Goal: Information Seeking & Learning: Find contact information

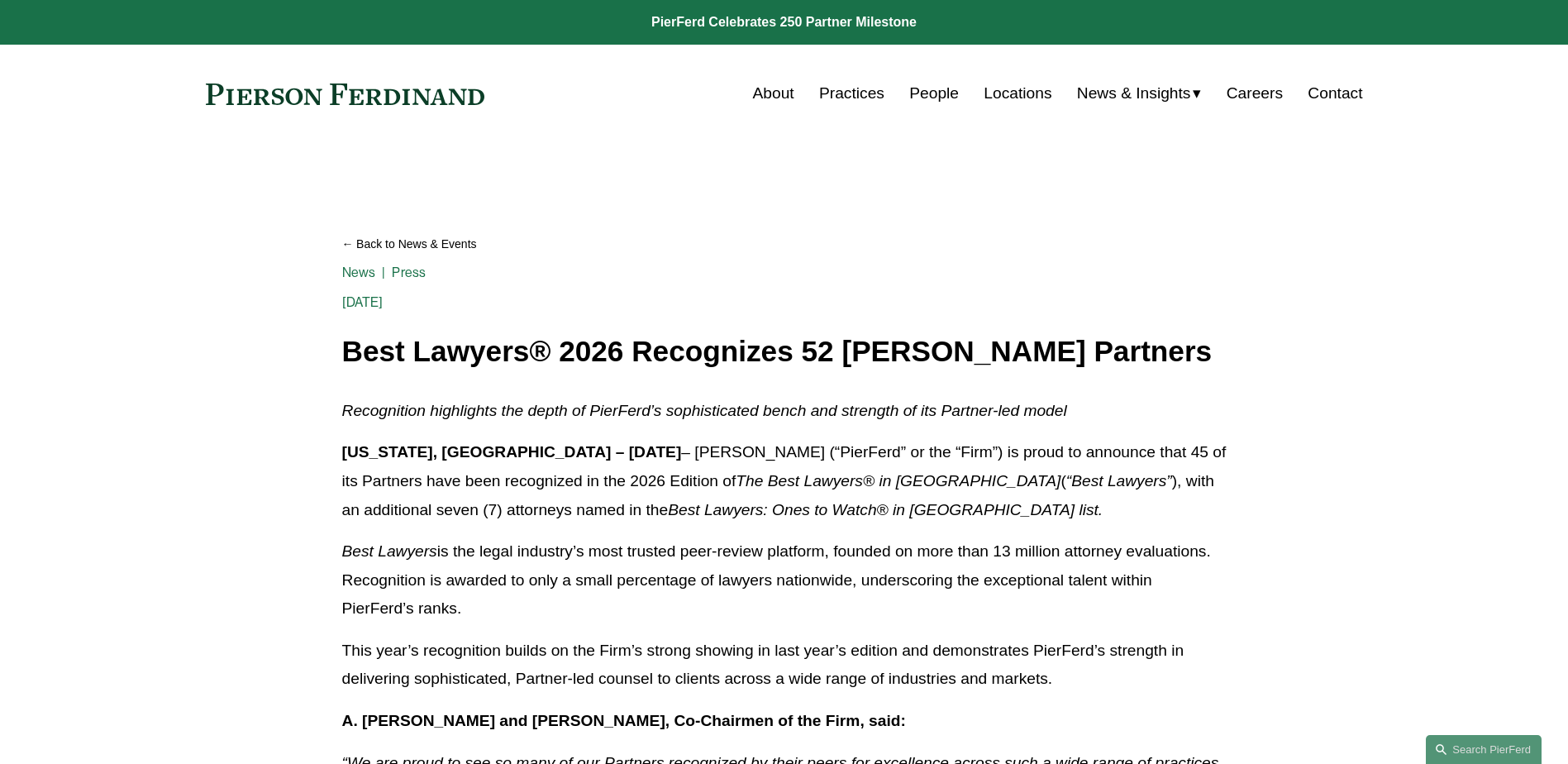
click at [862, 89] on link "Practices" at bounding box center [851, 93] width 65 height 31
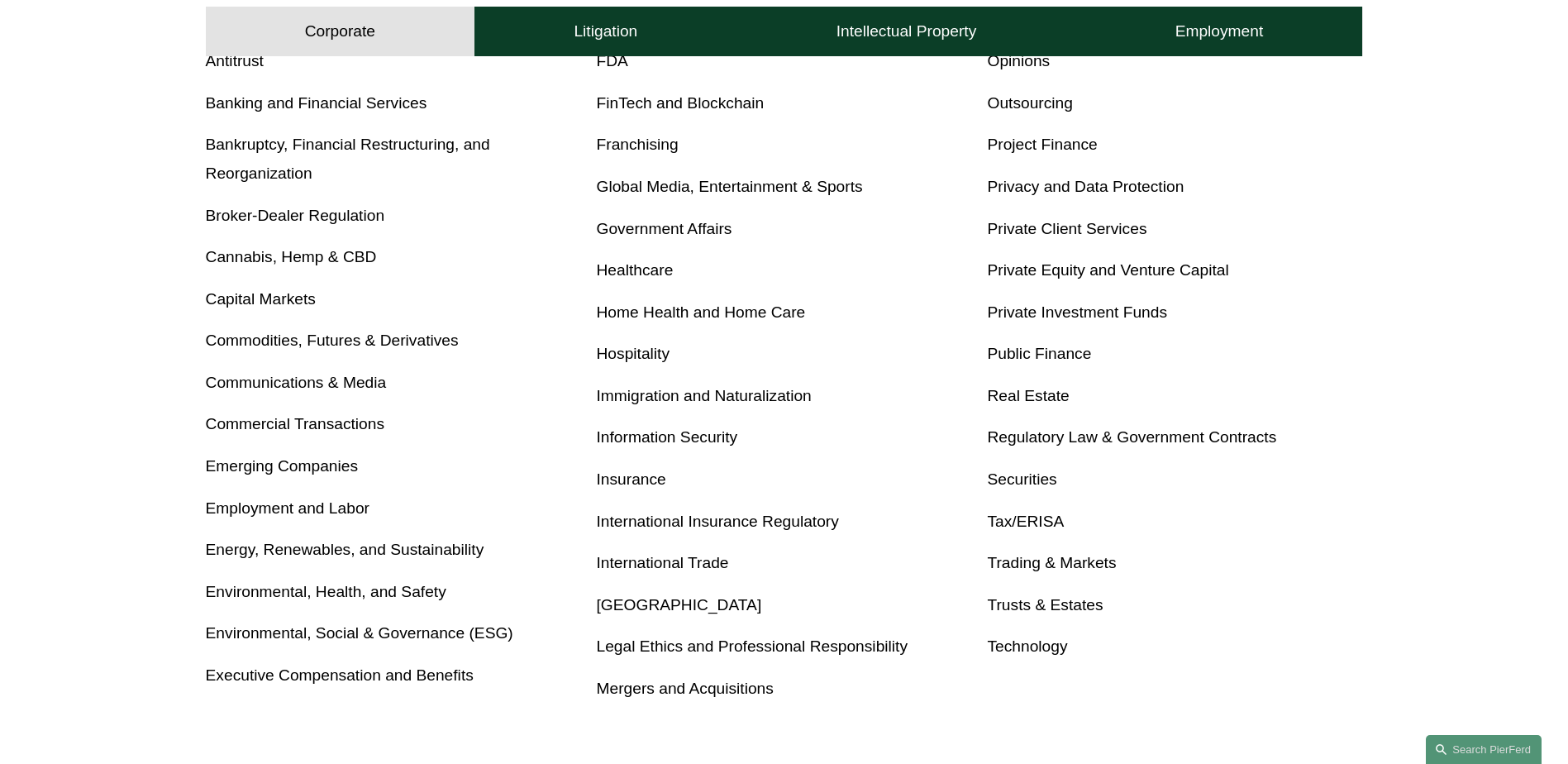
scroll to position [662, 0]
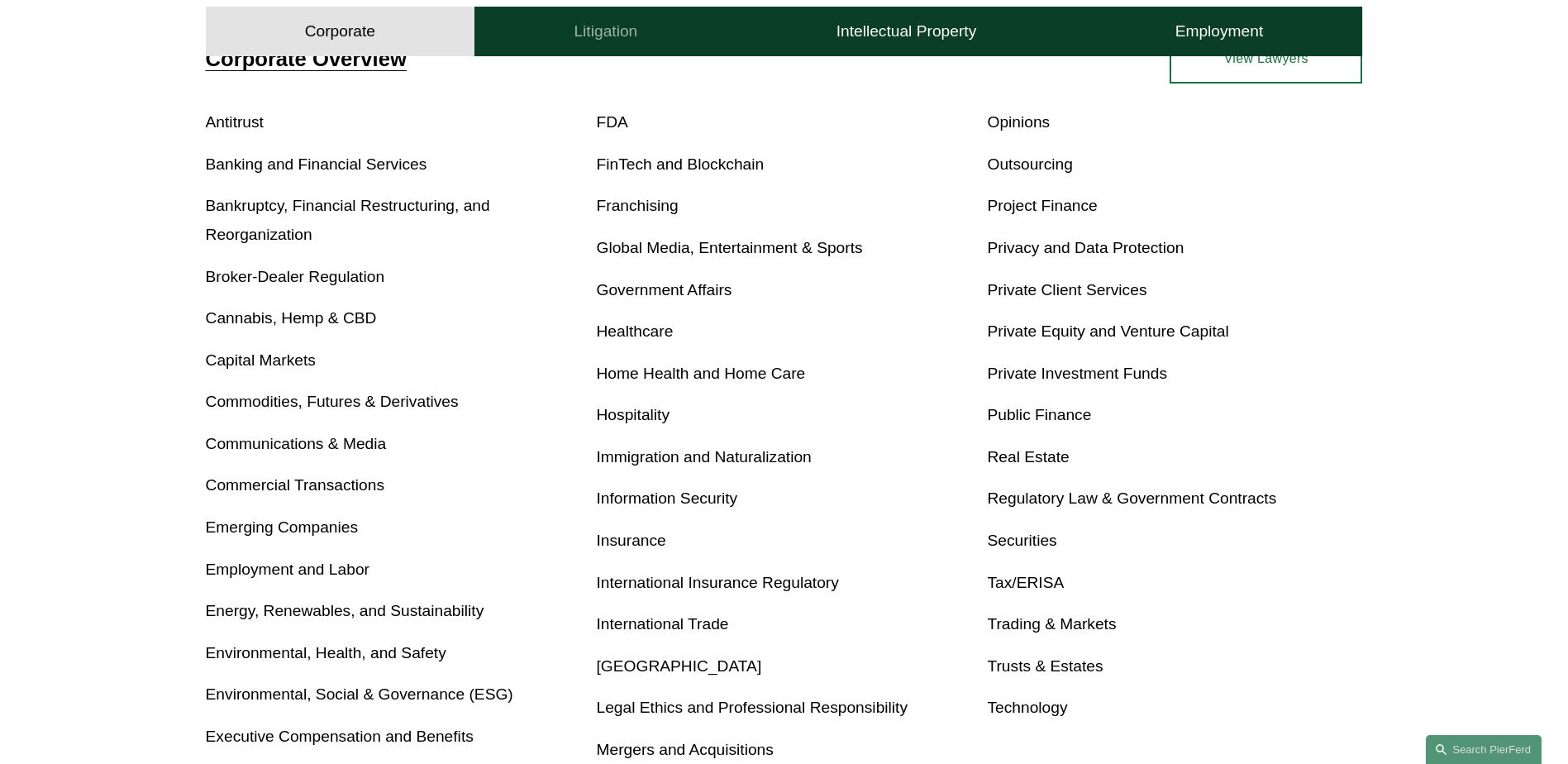
click at [636, 37] on h4 "Litigation" at bounding box center [605, 31] width 64 height 20
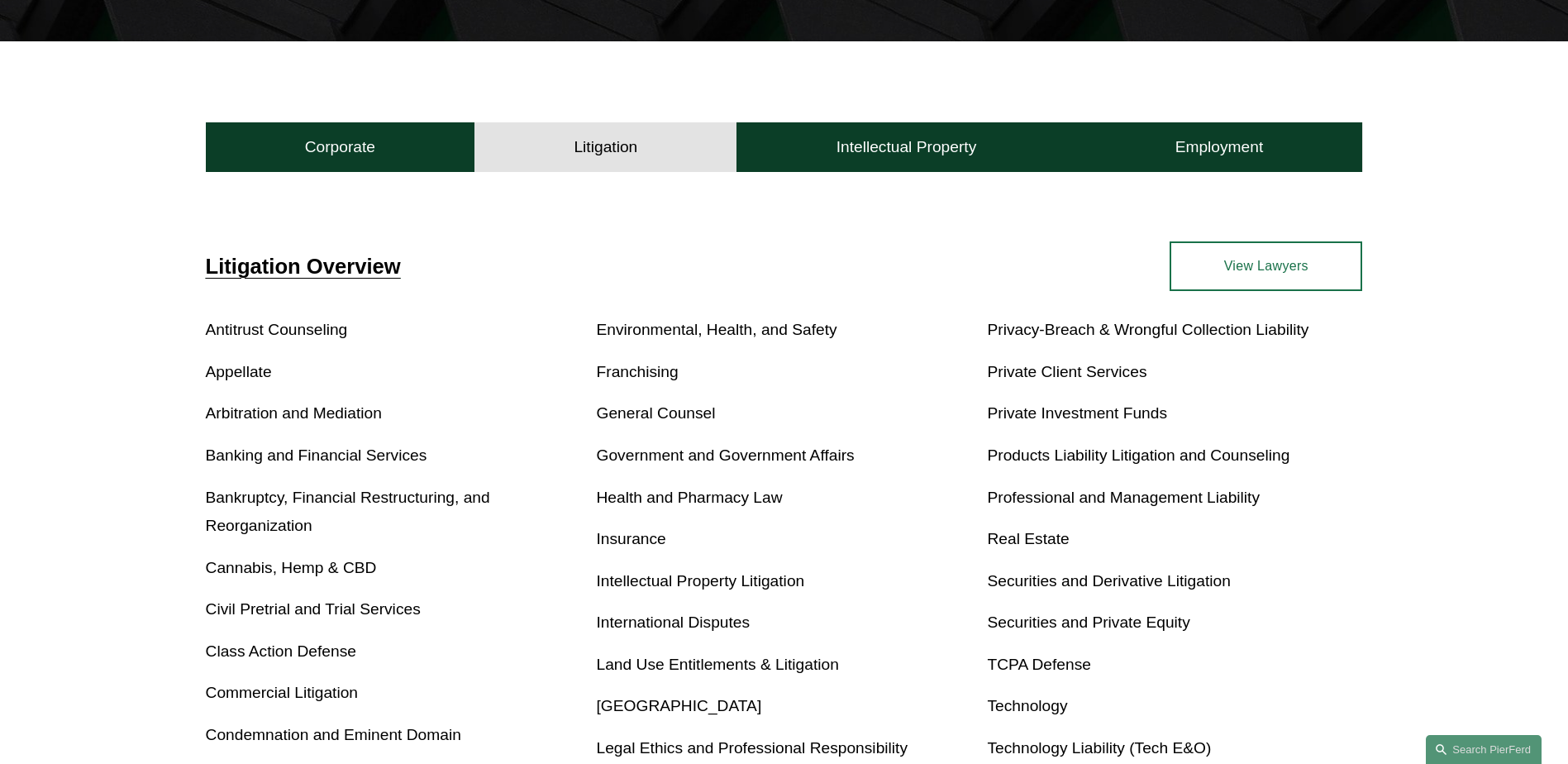
scroll to position [447, 0]
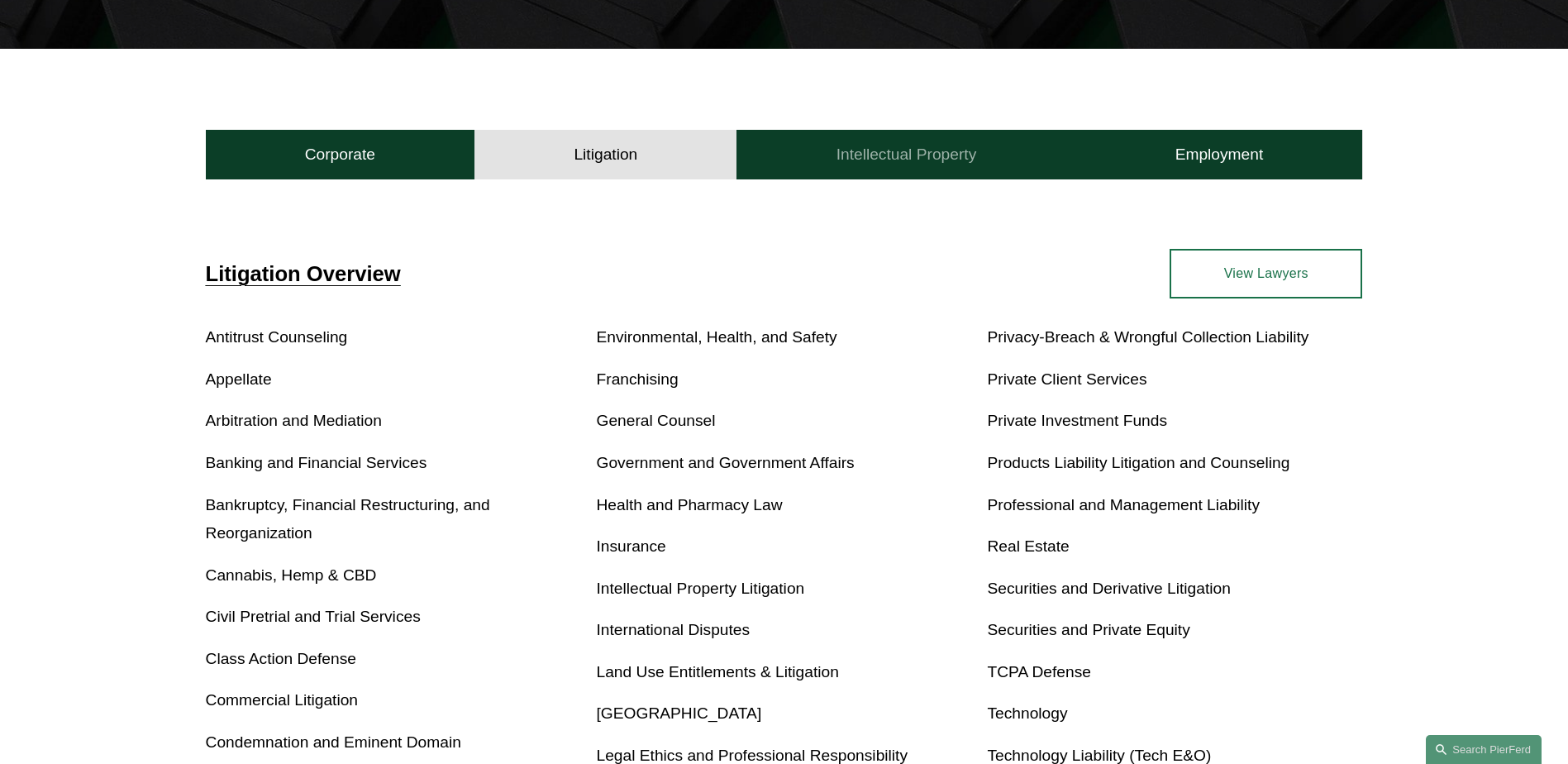
click at [967, 159] on h4 "Intellectual Property" at bounding box center [906, 154] width 140 height 20
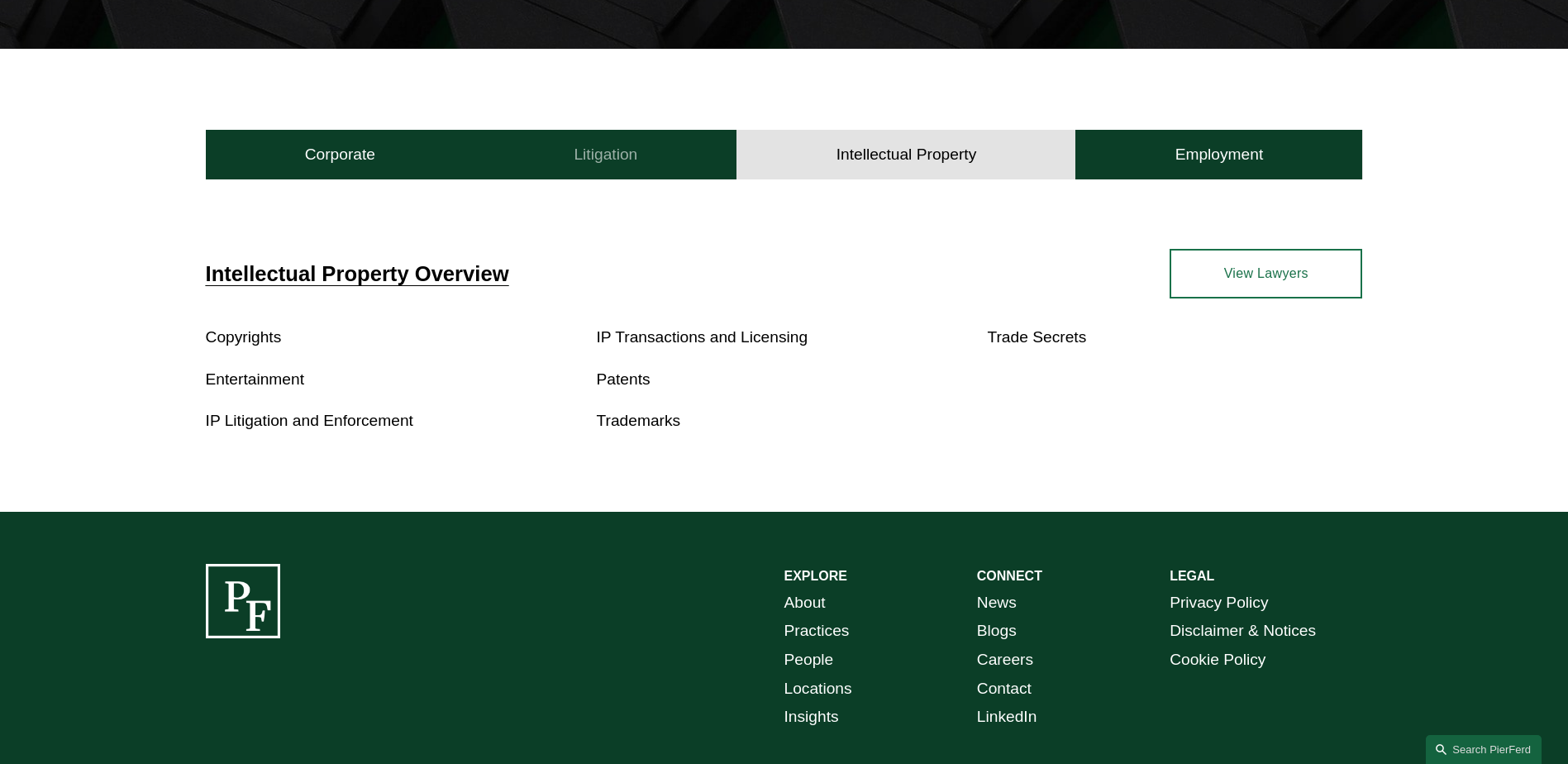
click at [605, 159] on h4 "Litigation" at bounding box center [605, 154] width 64 height 20
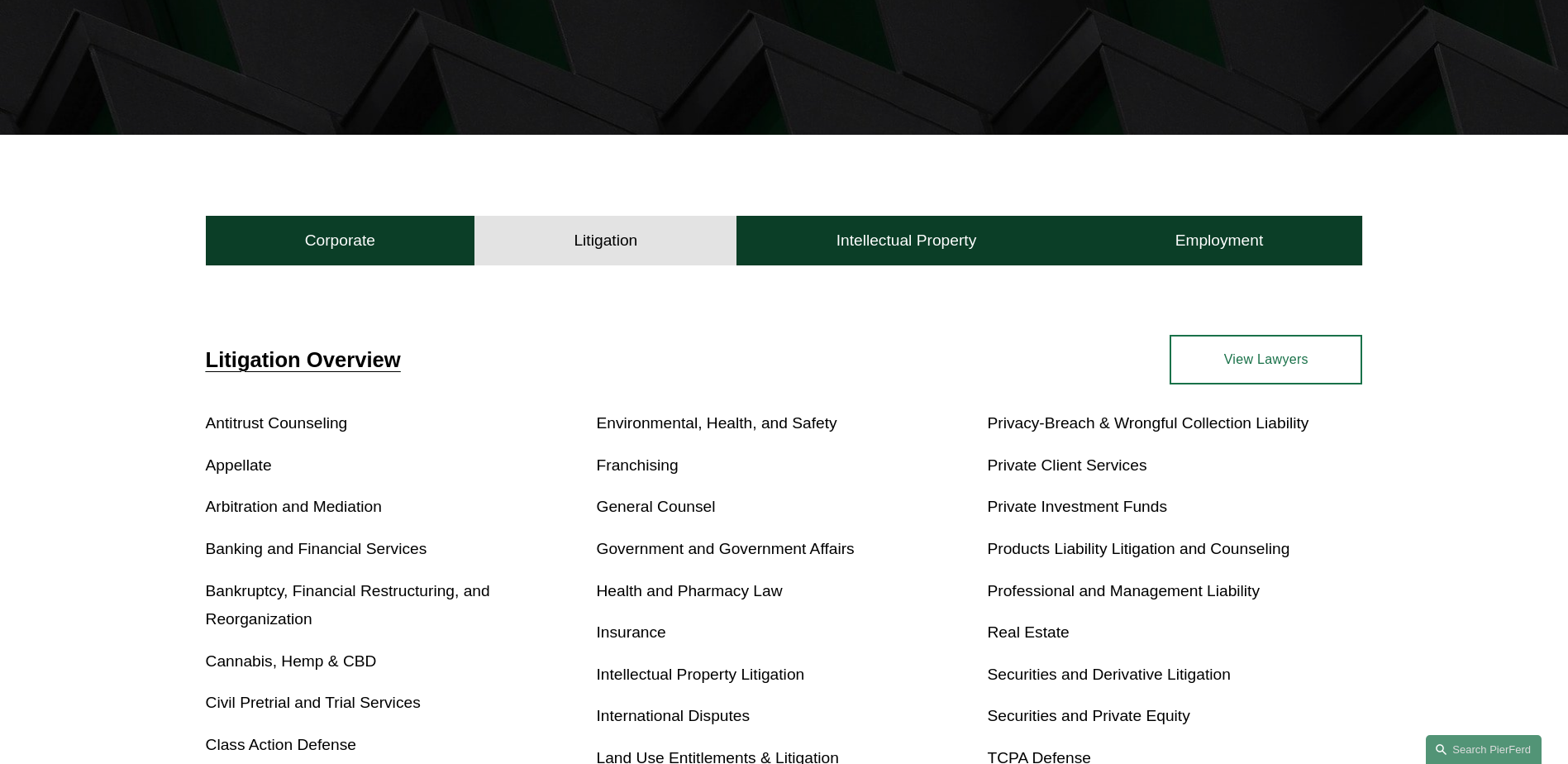
scroll to position [33, 0]
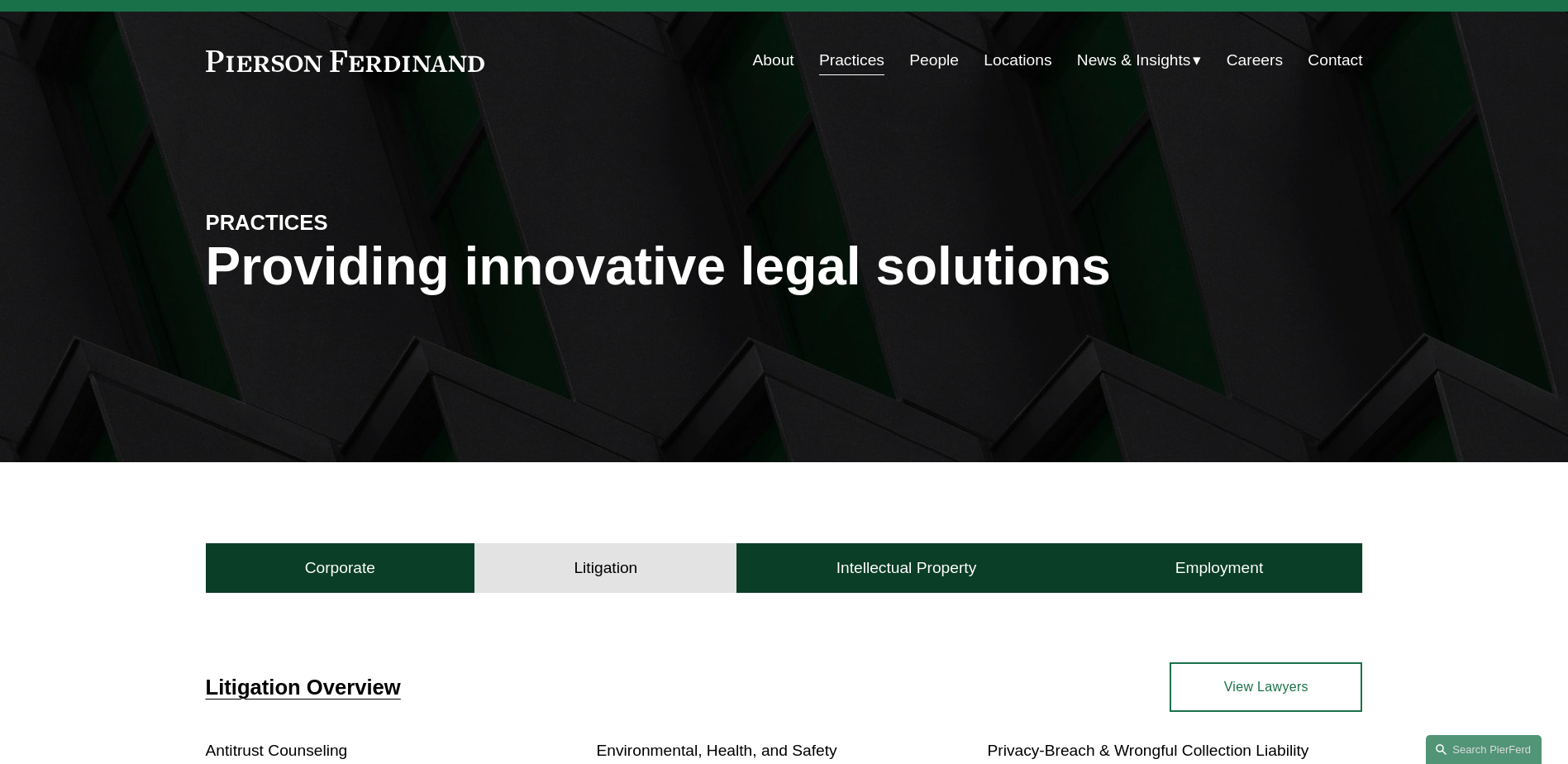
click at [916, 51] on link "People" at bounding box center [934, 60] width 50 height 31
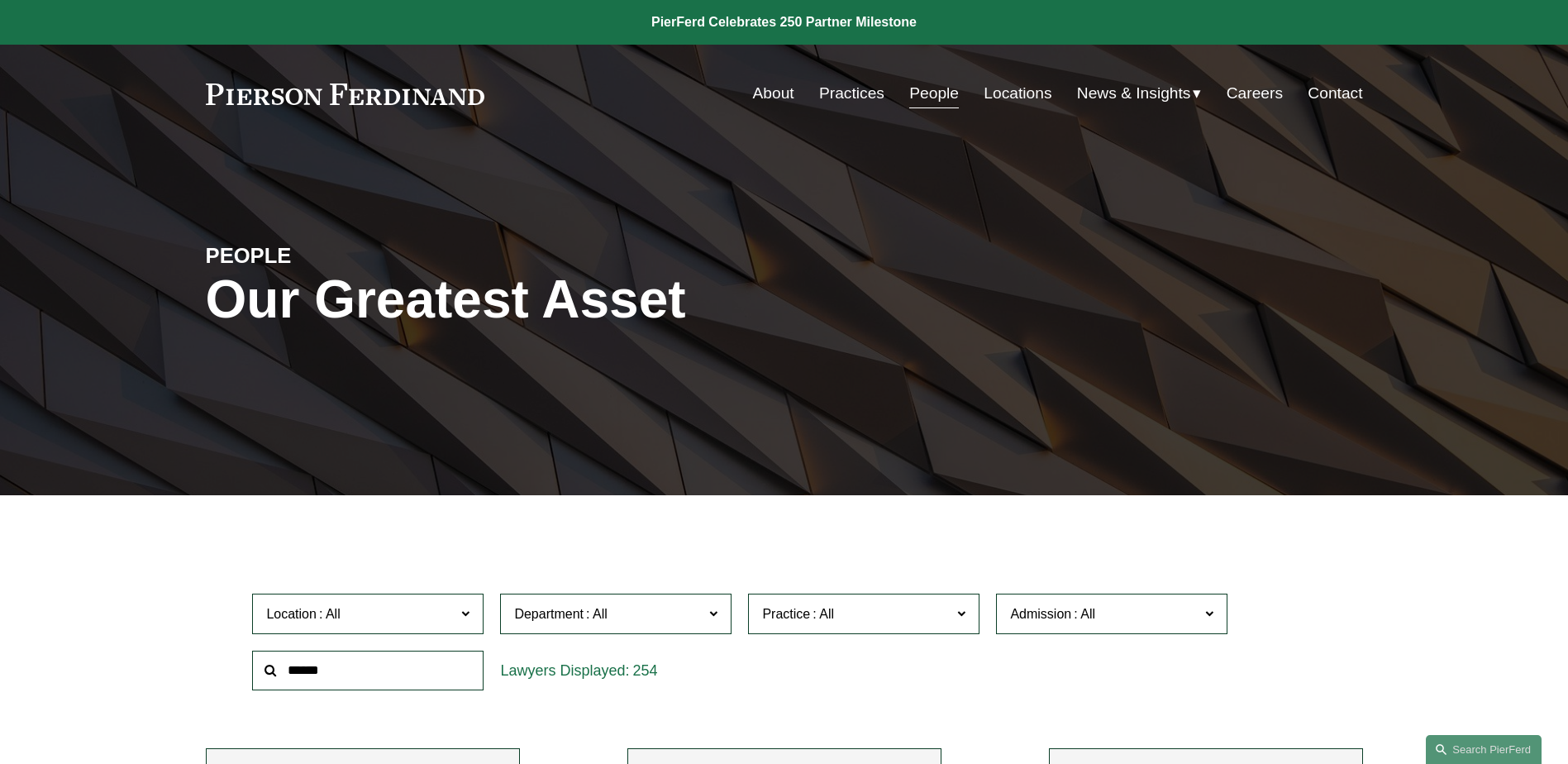
click at [407, 663] on input "text" at bounding box center [368, 671] width 232 height 41
type input "****"
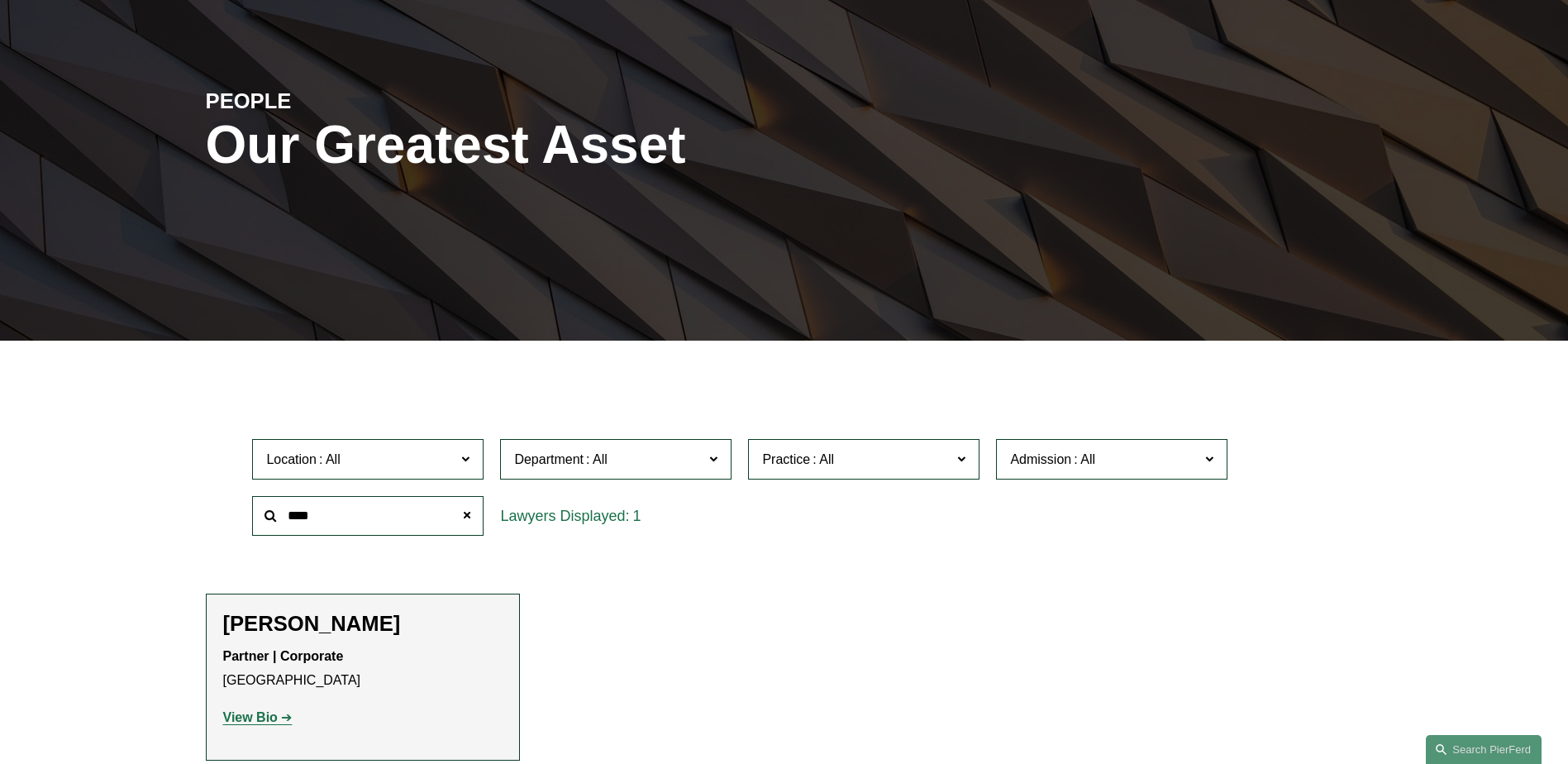
scroll to position [414, 0]
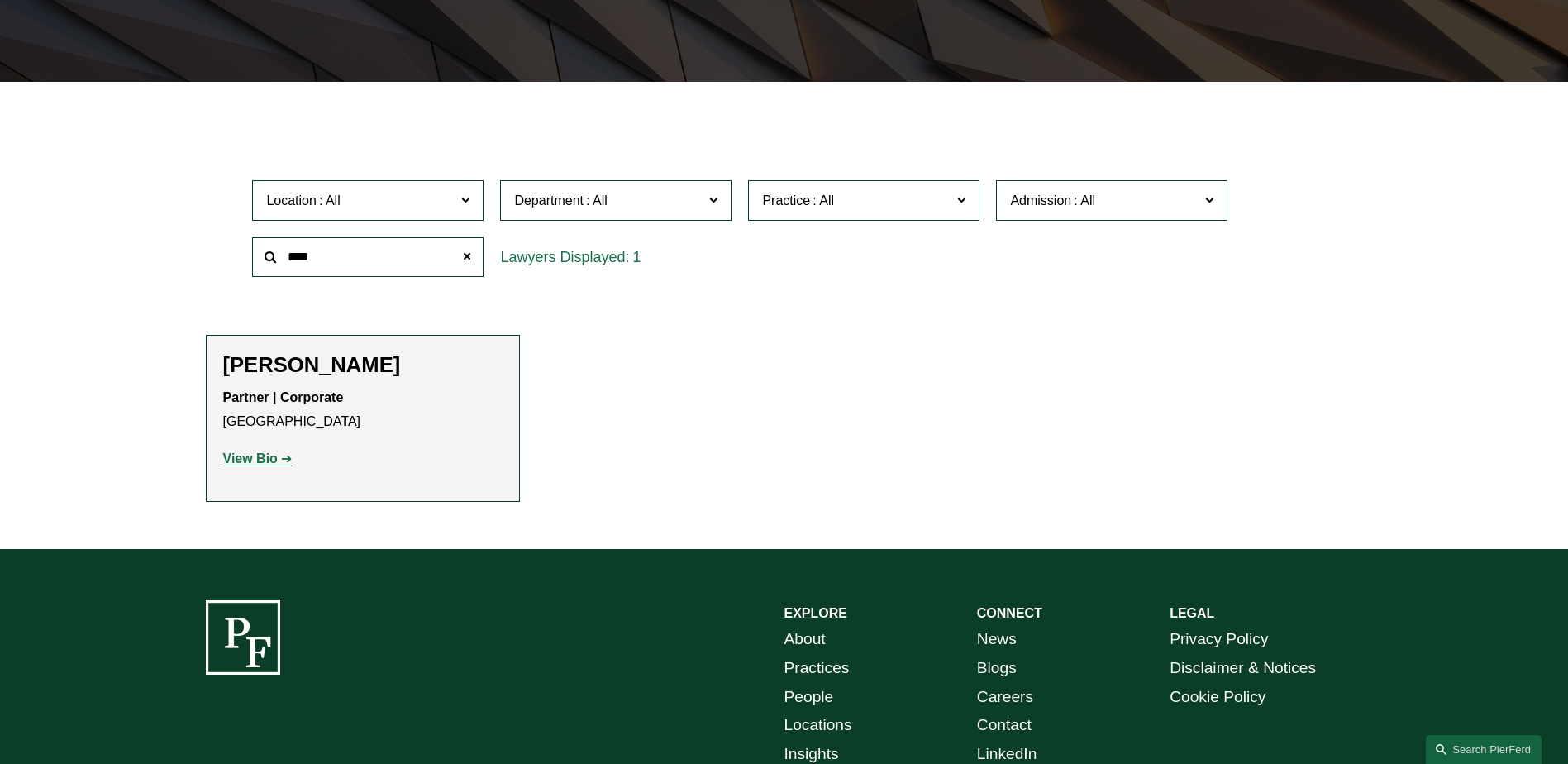
click at [265, 456] on strong "View Bio" at bounding box center [250, 458] width 55 height 14
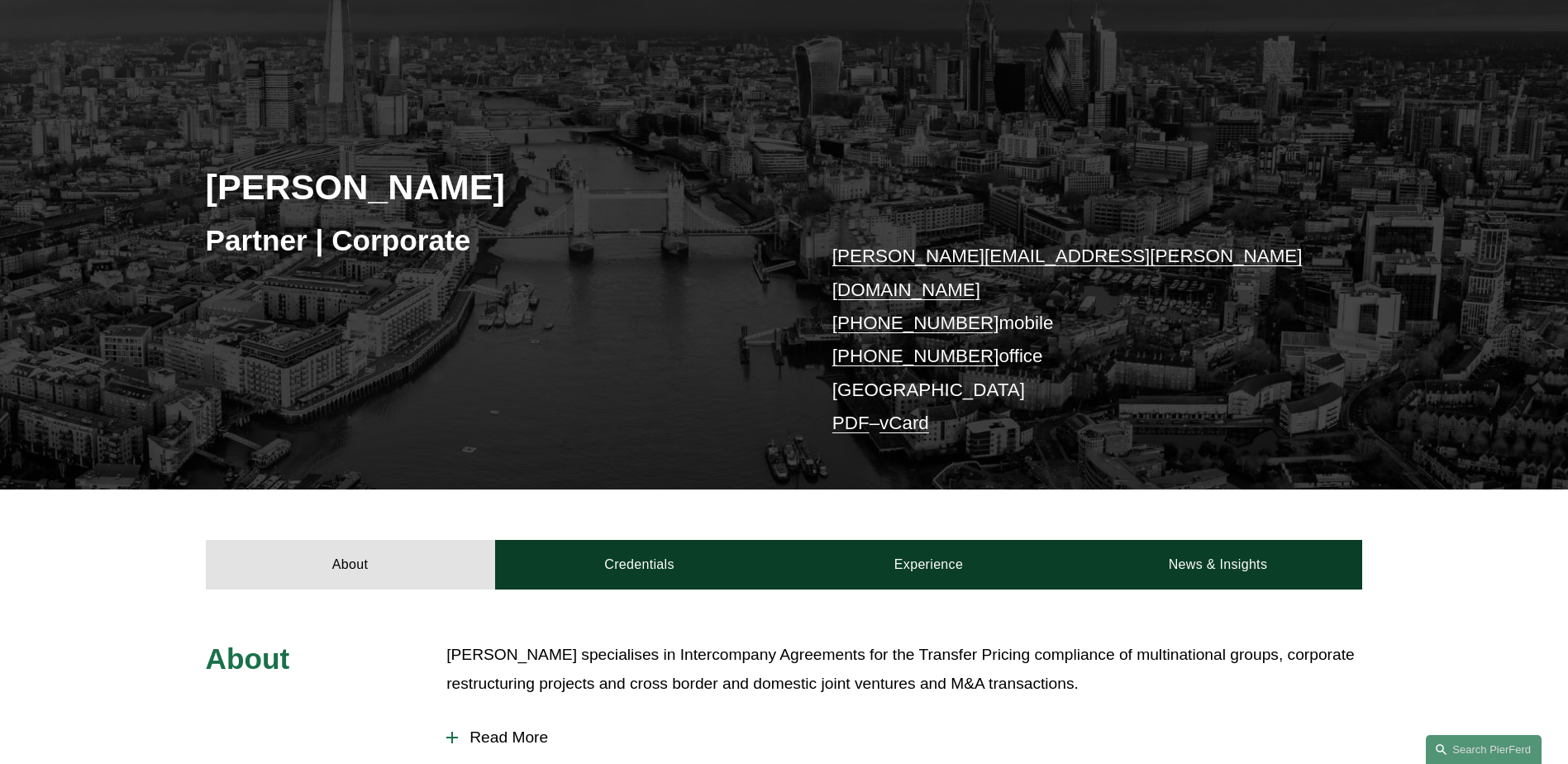
scroll to position [414, 0]
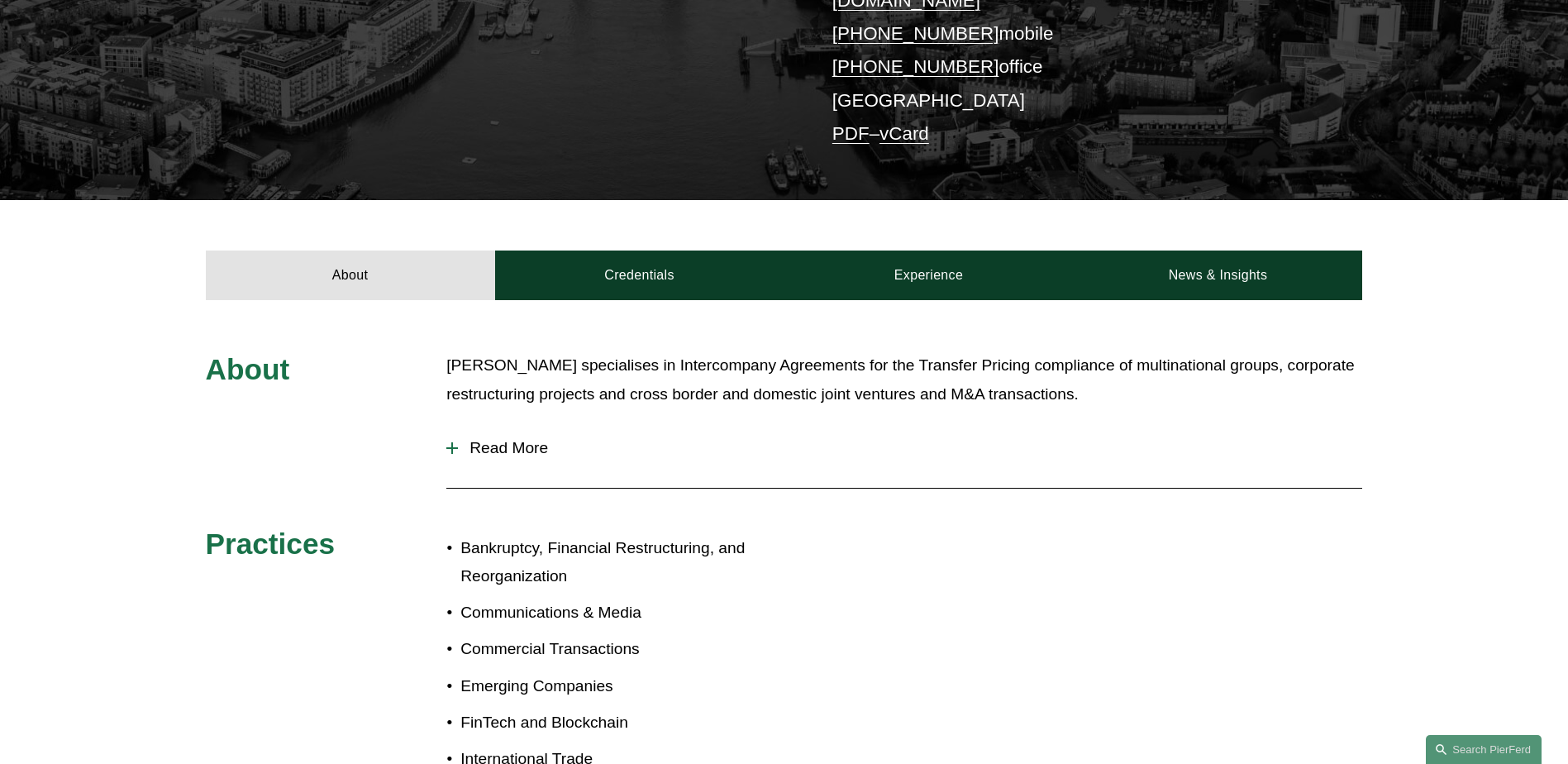
click at [533, 439] on span "Read More" at bounding box center [910, 448] width 905 height 18
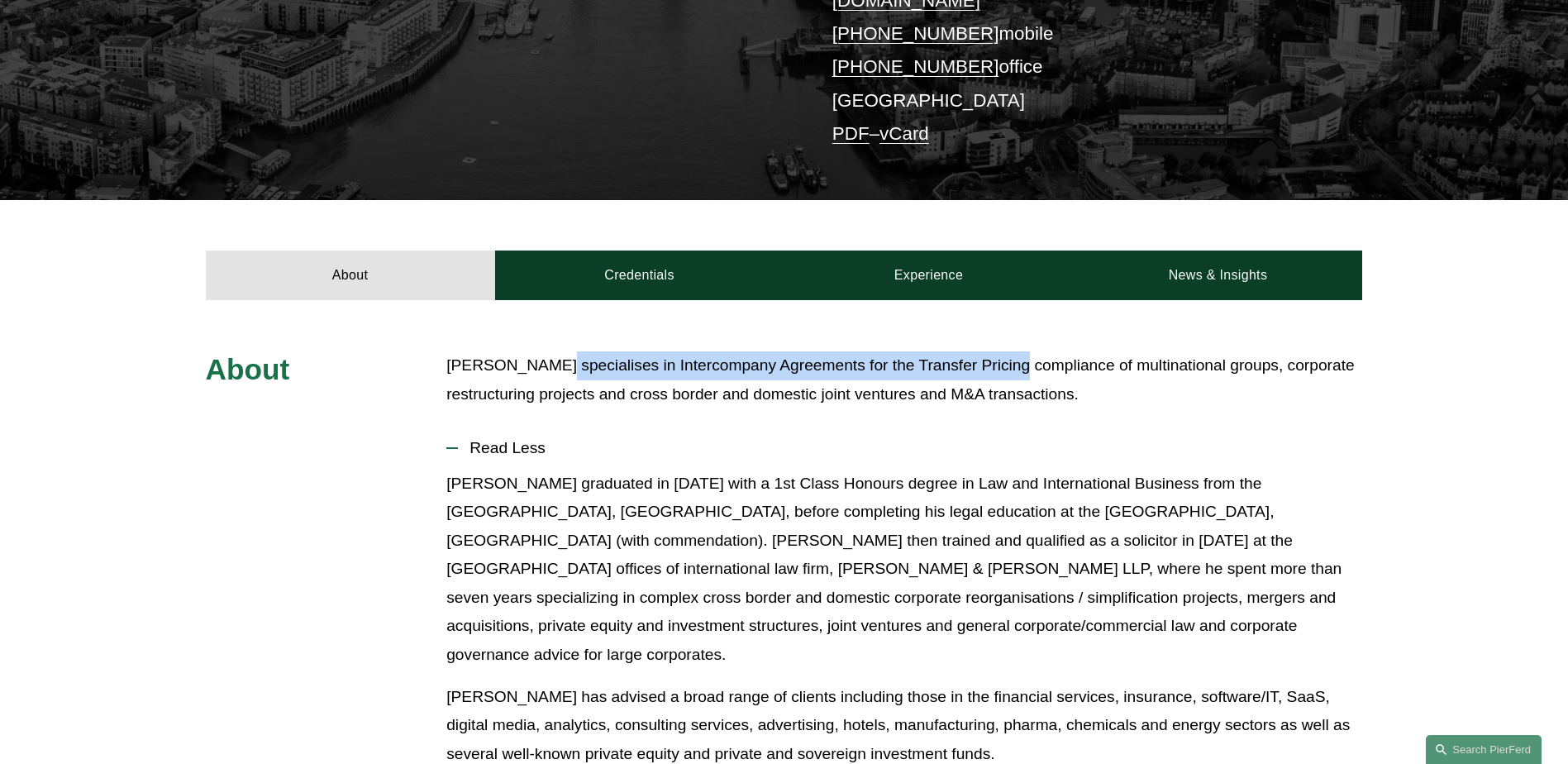
drag, startPoint x: 534, startPoint y: 343, endPoint x: 999, endPoint y: 352, distance: 465.1
click at [999, 352] on p "Ivan specialises in Intercompany Agreements for the Transfer Pricing compliance…" at bounding box center [905, 381] width 916 height 57
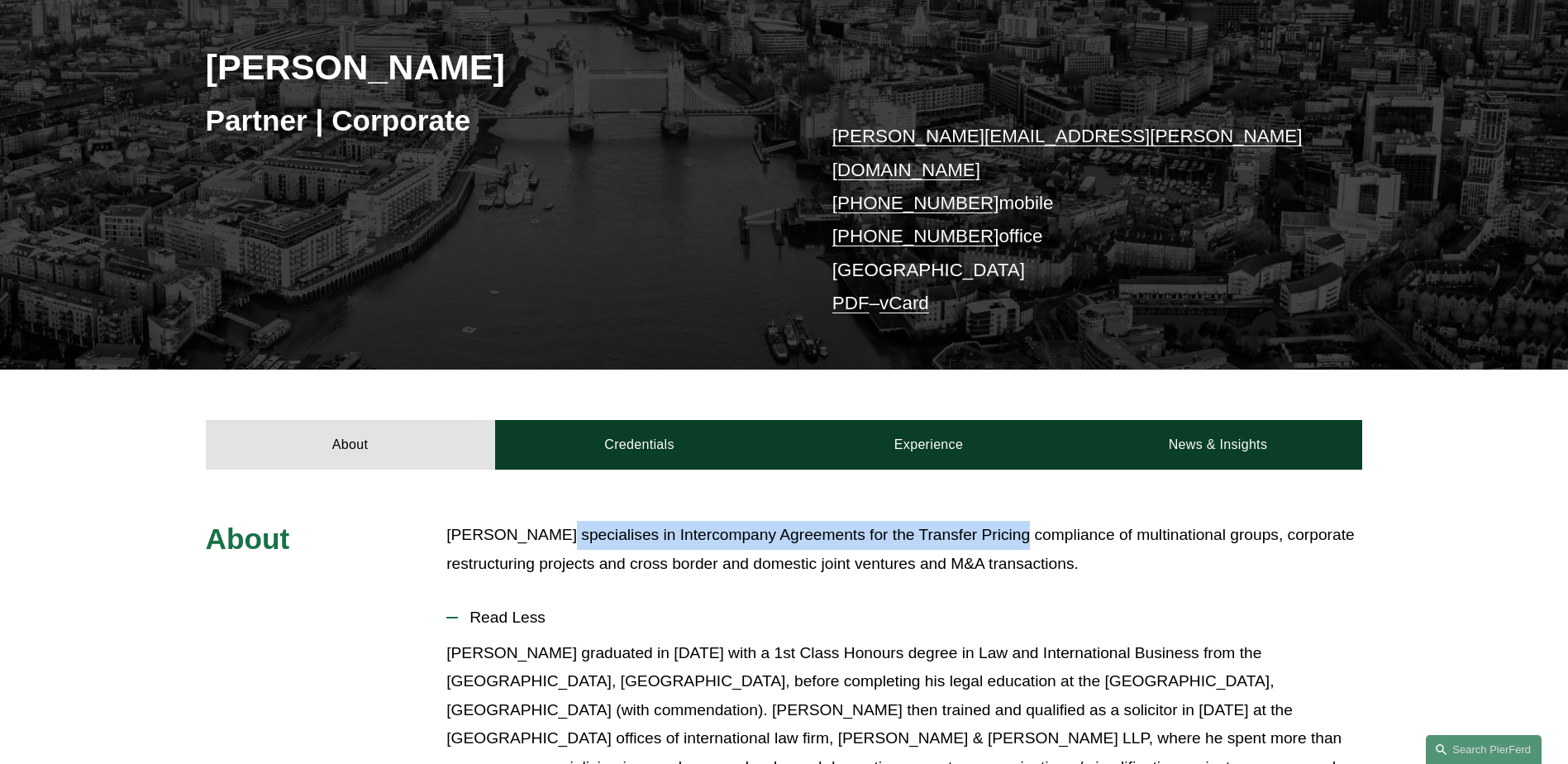
scroll to position [0, 0]
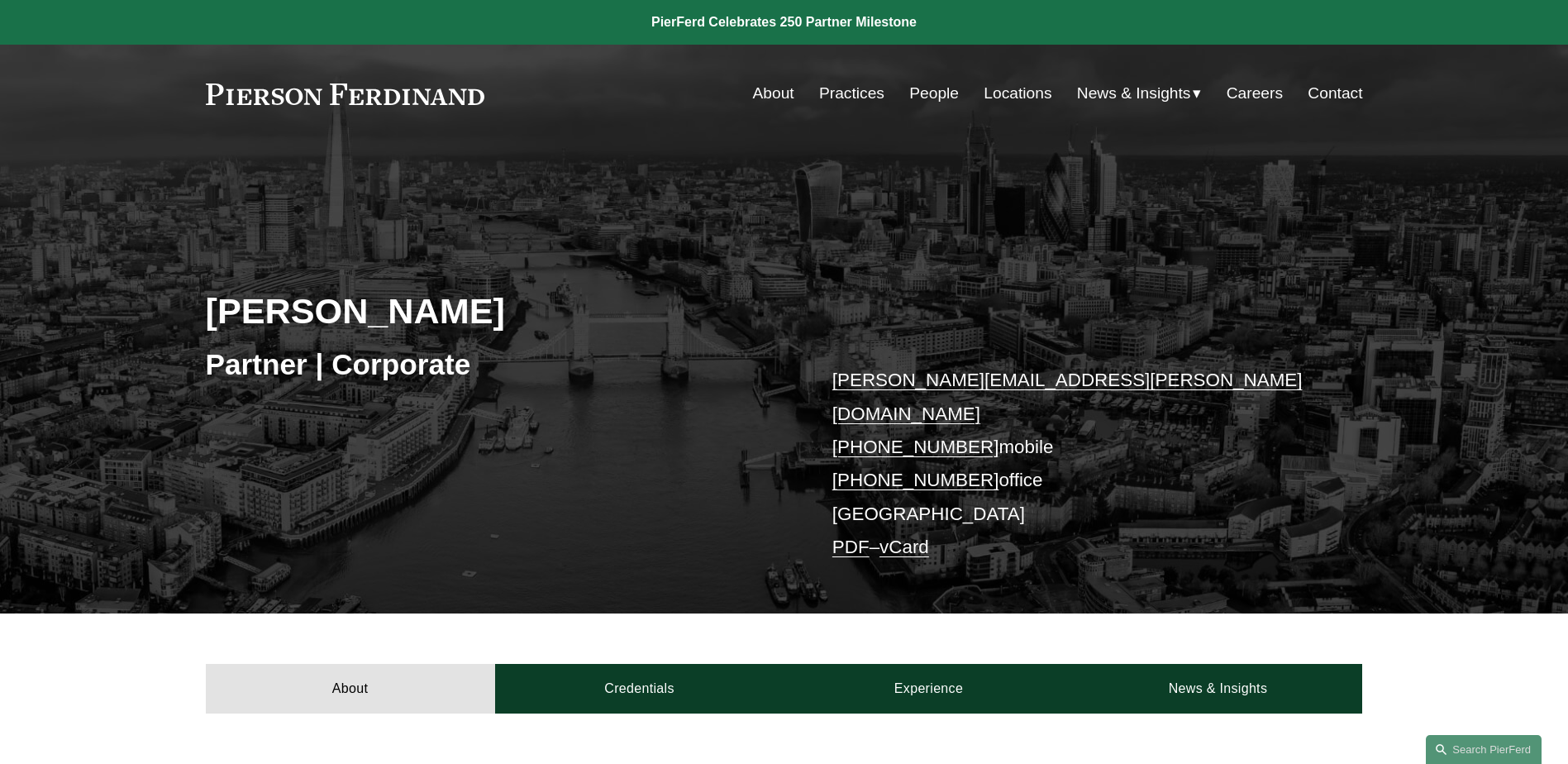
click at [925, 87] on link "People" at bounding box center [934, 93] width 50 height 31
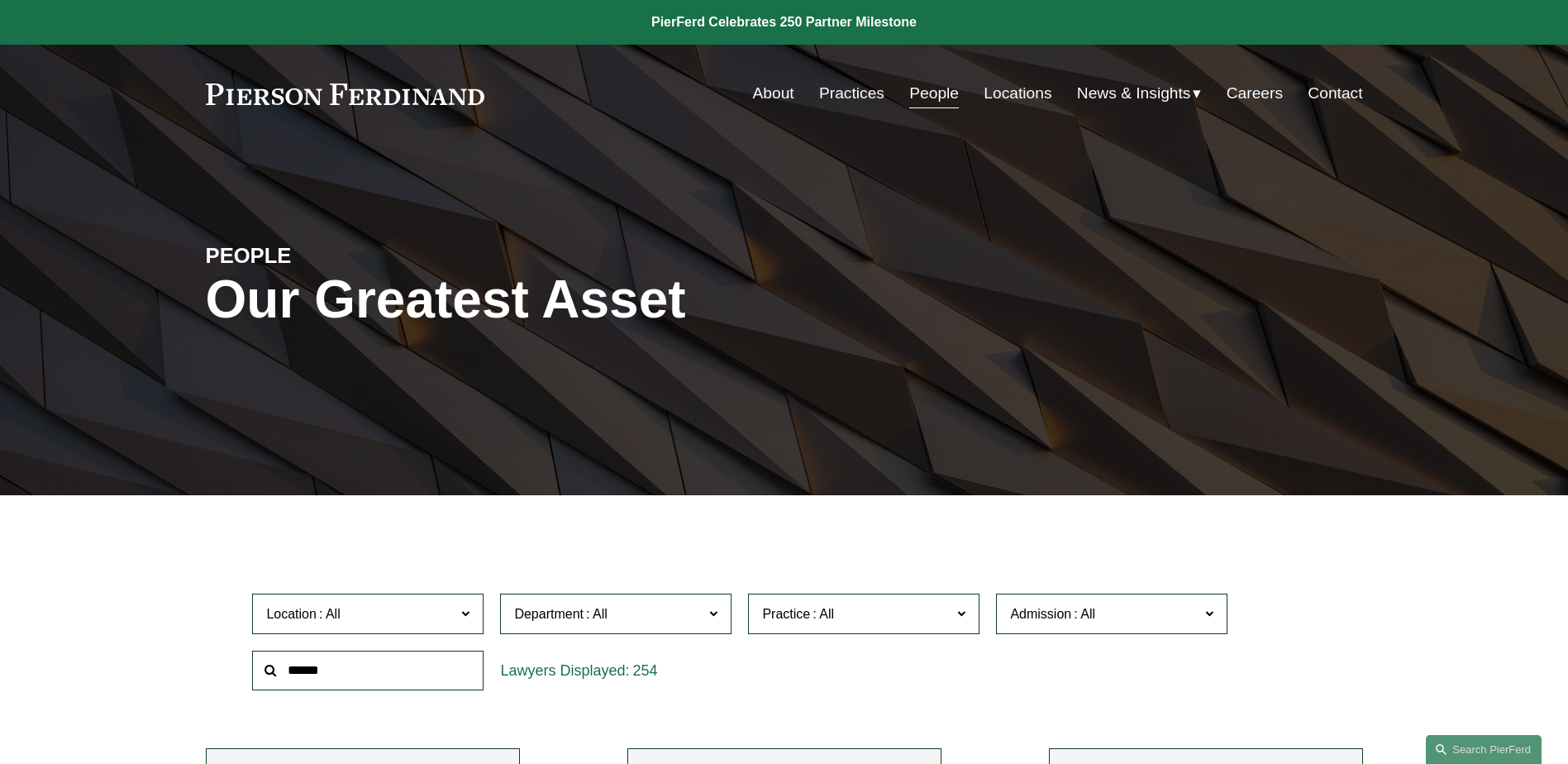
click at [461, 662] on input "text" at bounding box center [368, 671] width 232 height 41
type input "*"
type input "****"
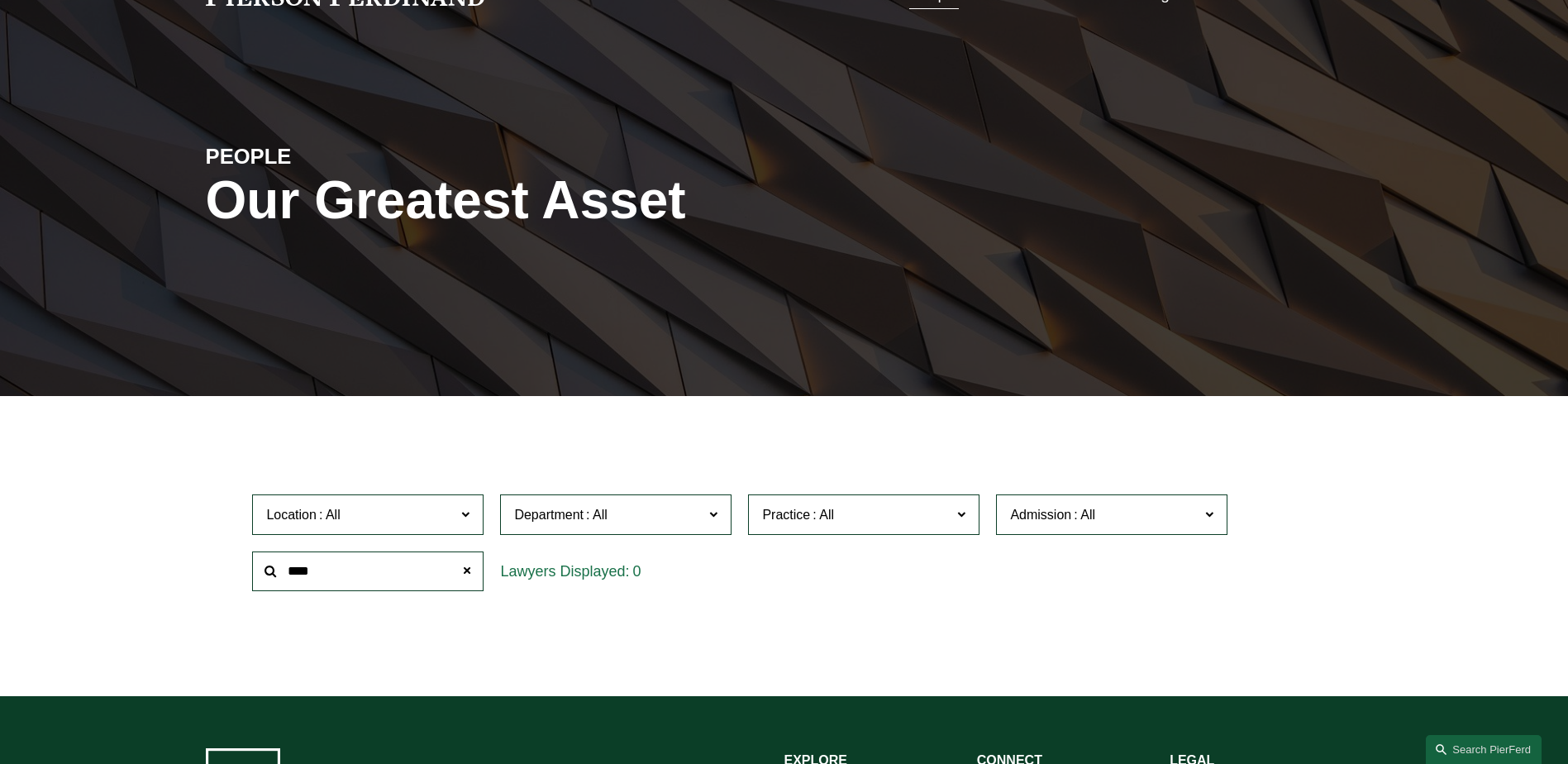
scroll to position [248, 0]
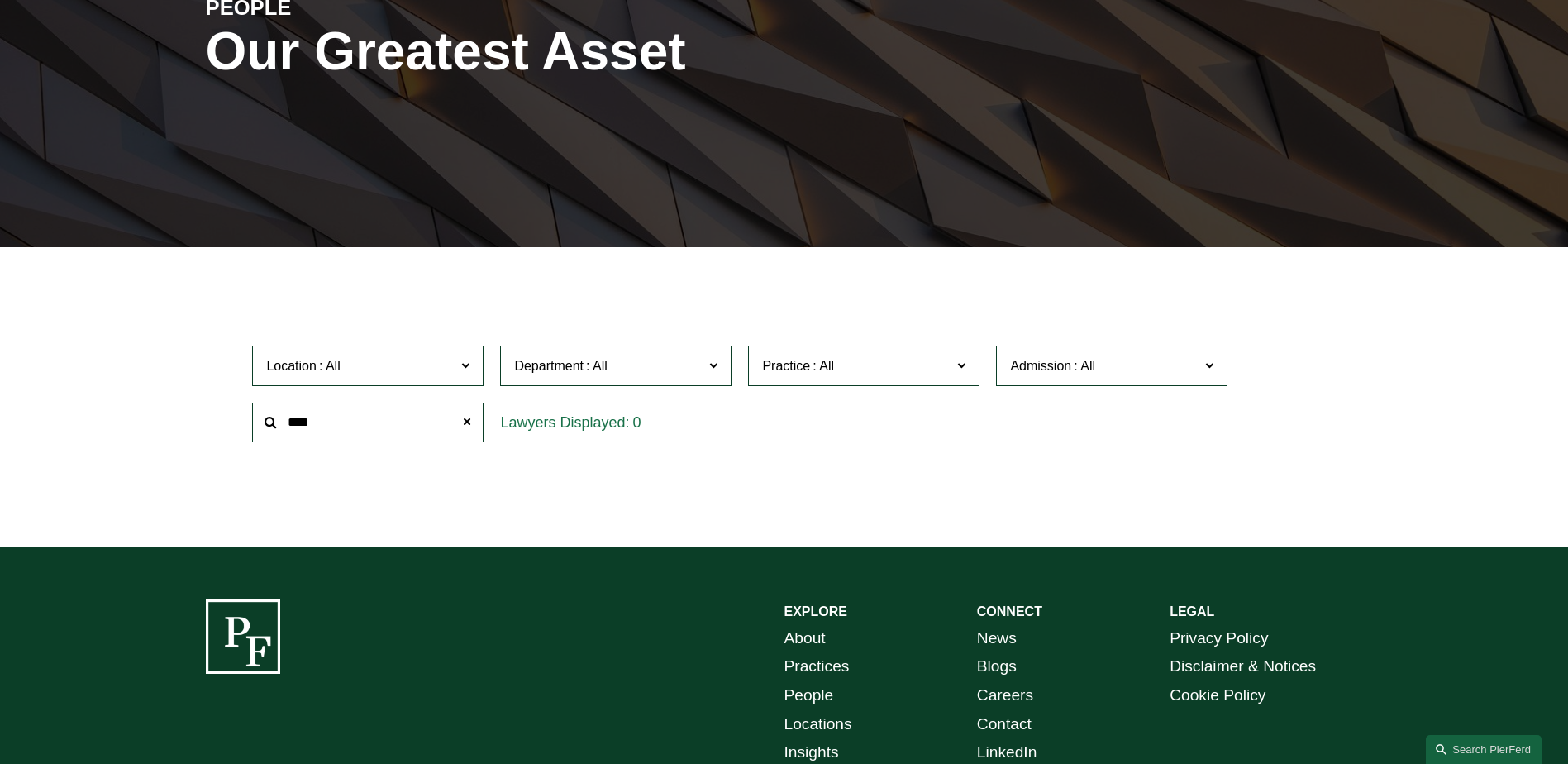
drag, startPoint x: 324, startPoint y: 424, endPoint x: 265, endPoint y: 429, distance: 59.2
click at [265, 429] on div "****" at bounding box center [368, 423] width 232 height 41
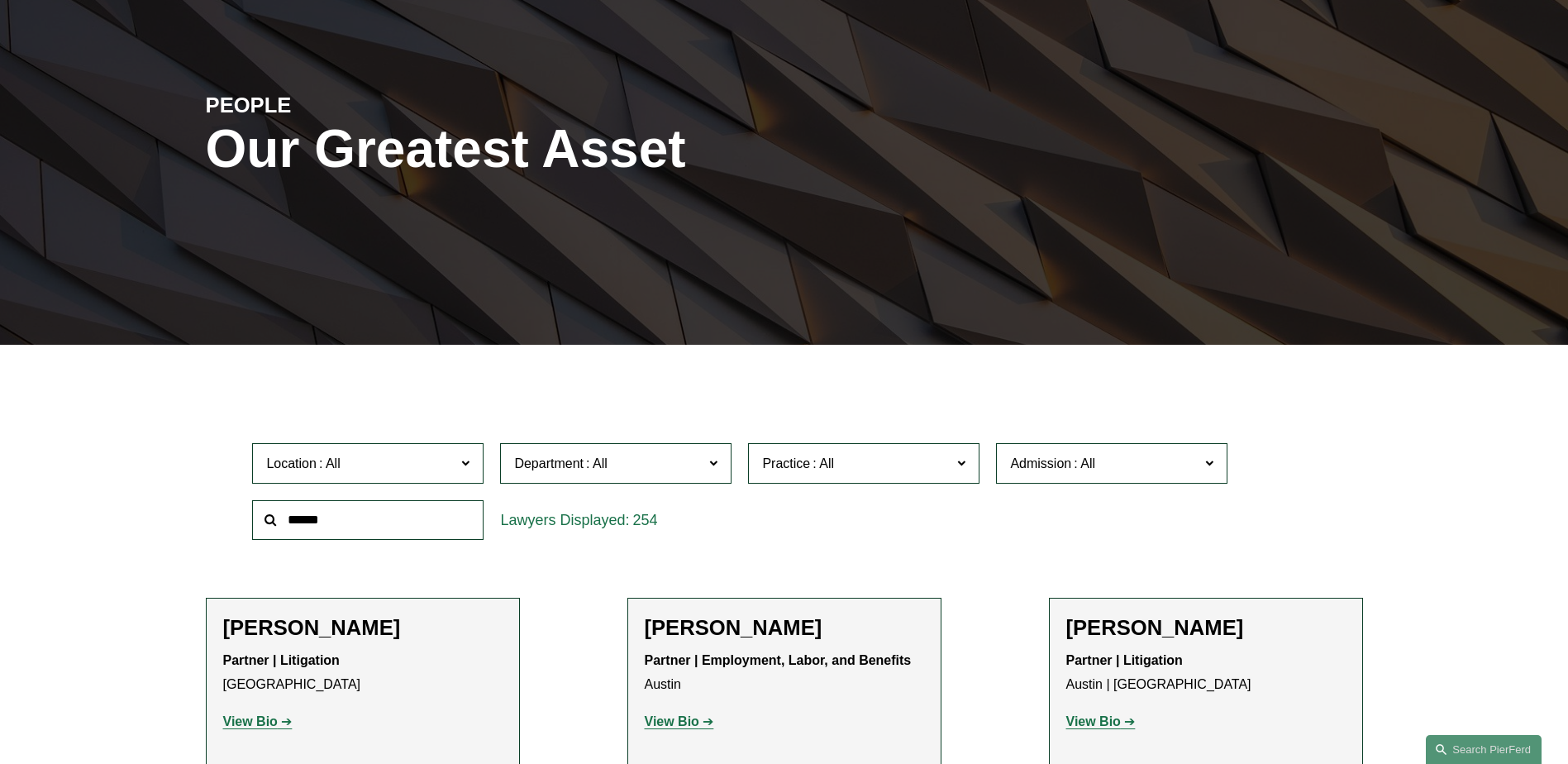
scroll to position [0, 0]
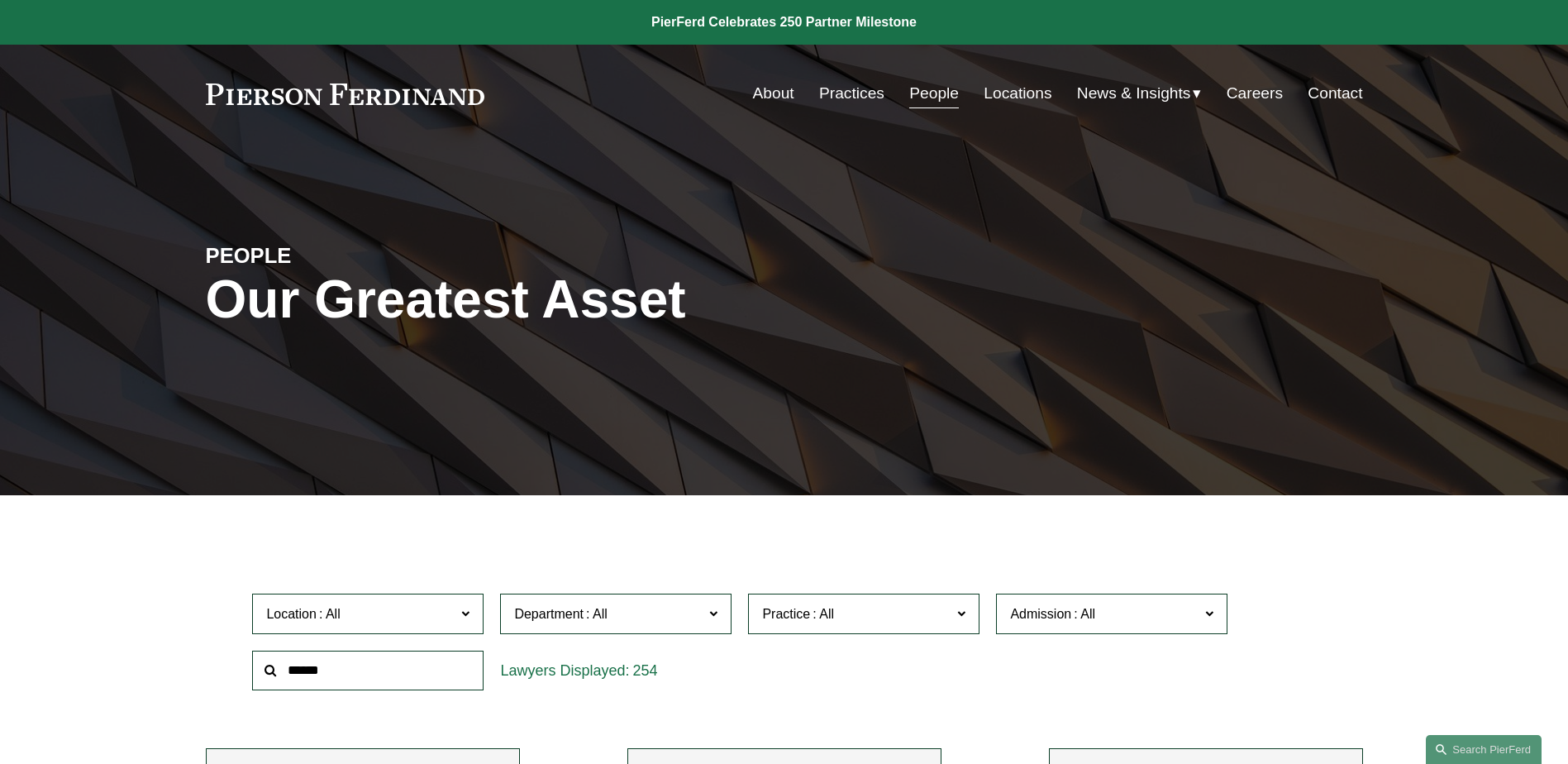
click at [710, 618] on span at bounding box center [713, 612] width 8 height 22
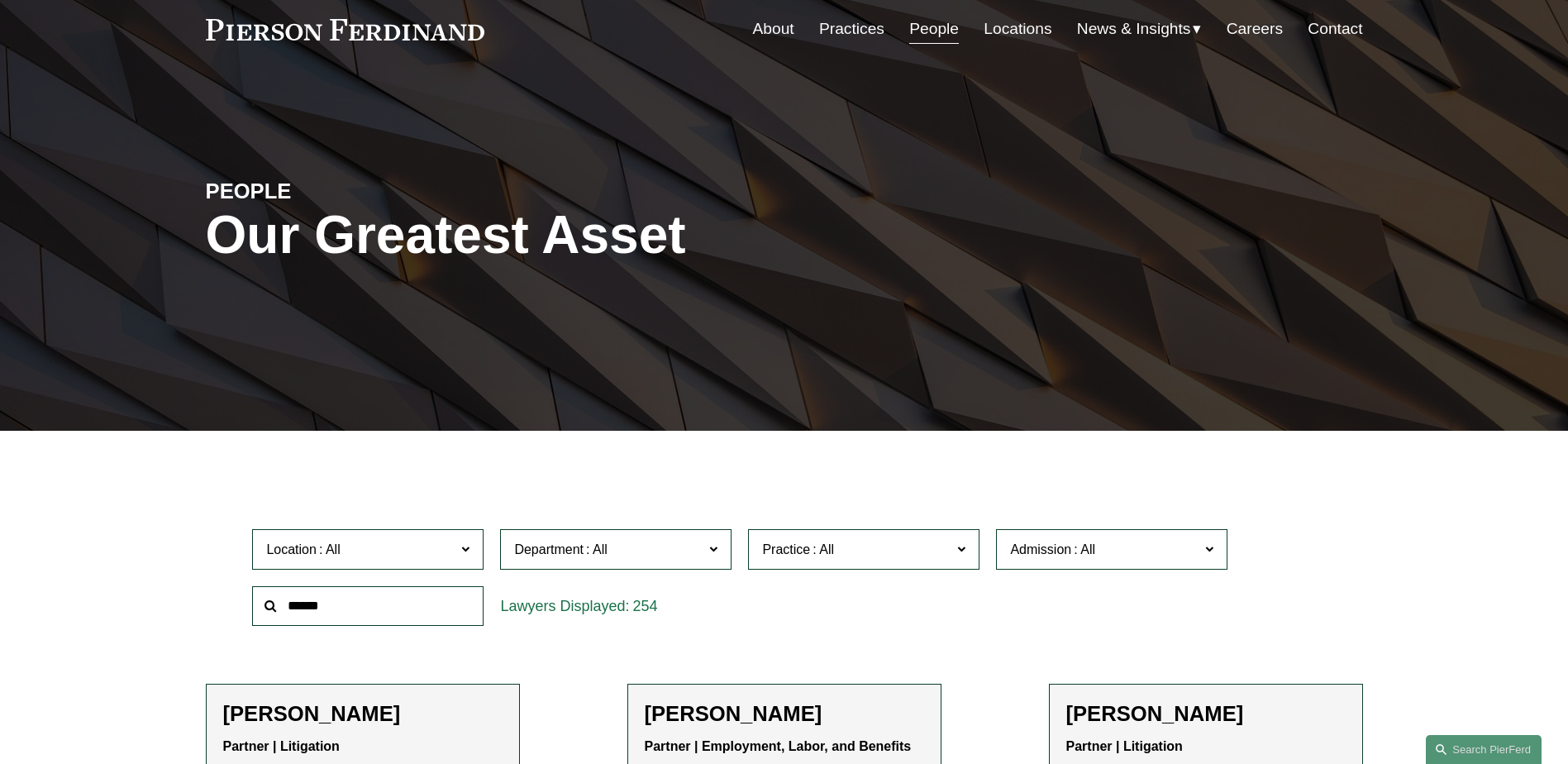
scroll to position [83, 0]
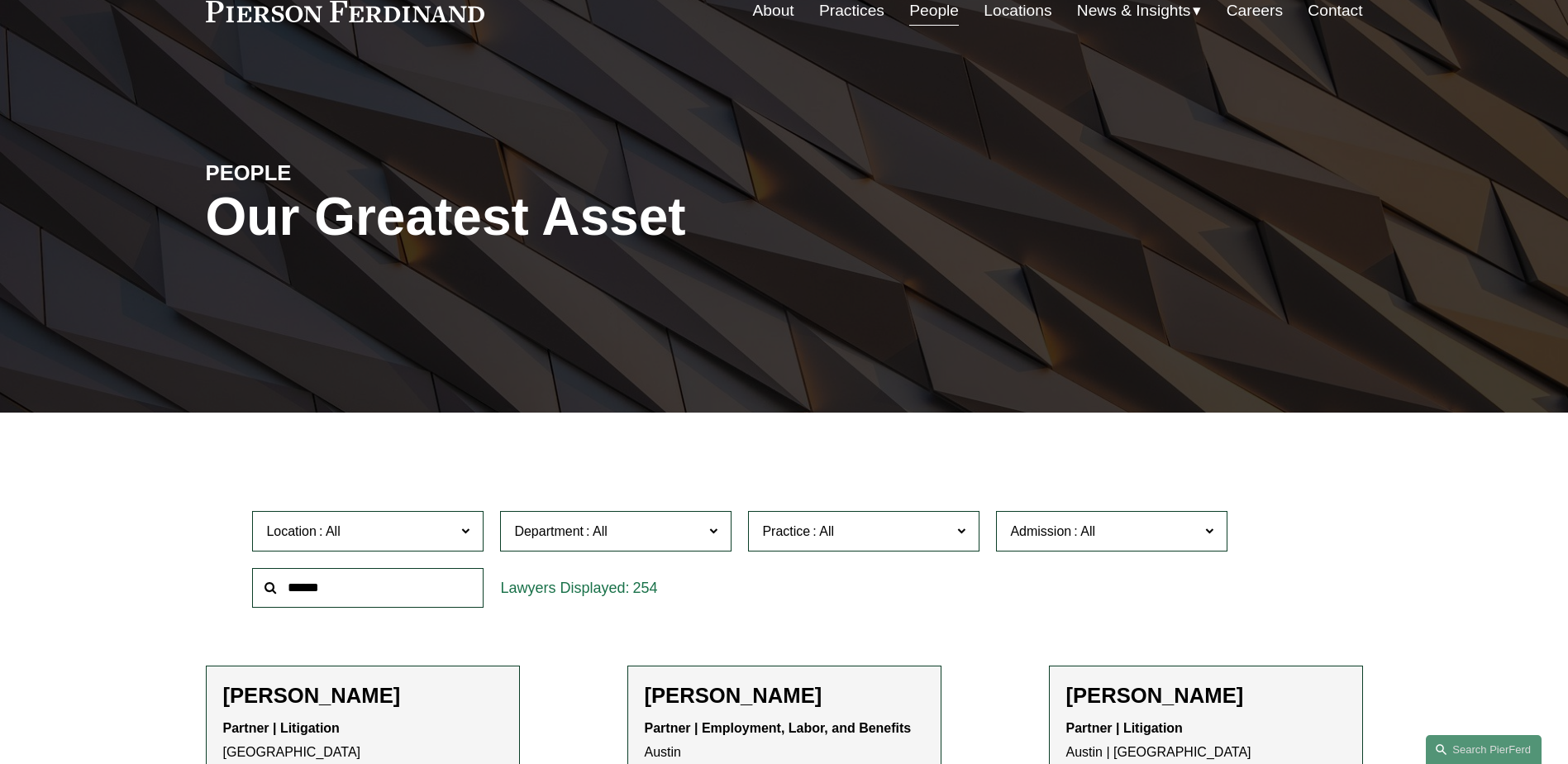
click at [0, 0] on link "Employment, Labor, and Benefits" at bounding box center [0, 0] width 0 height 0
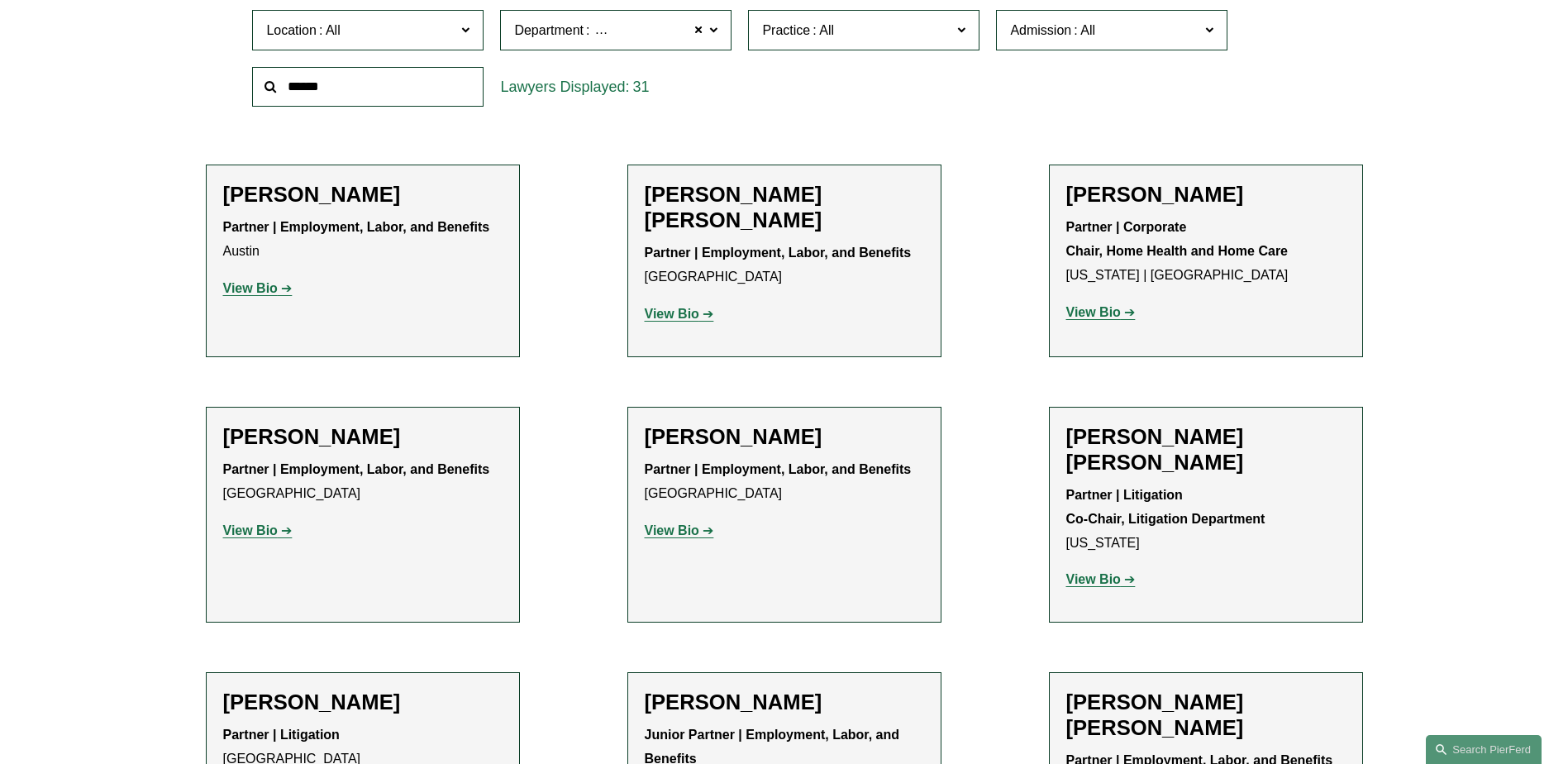
scroll to position [578, 0]
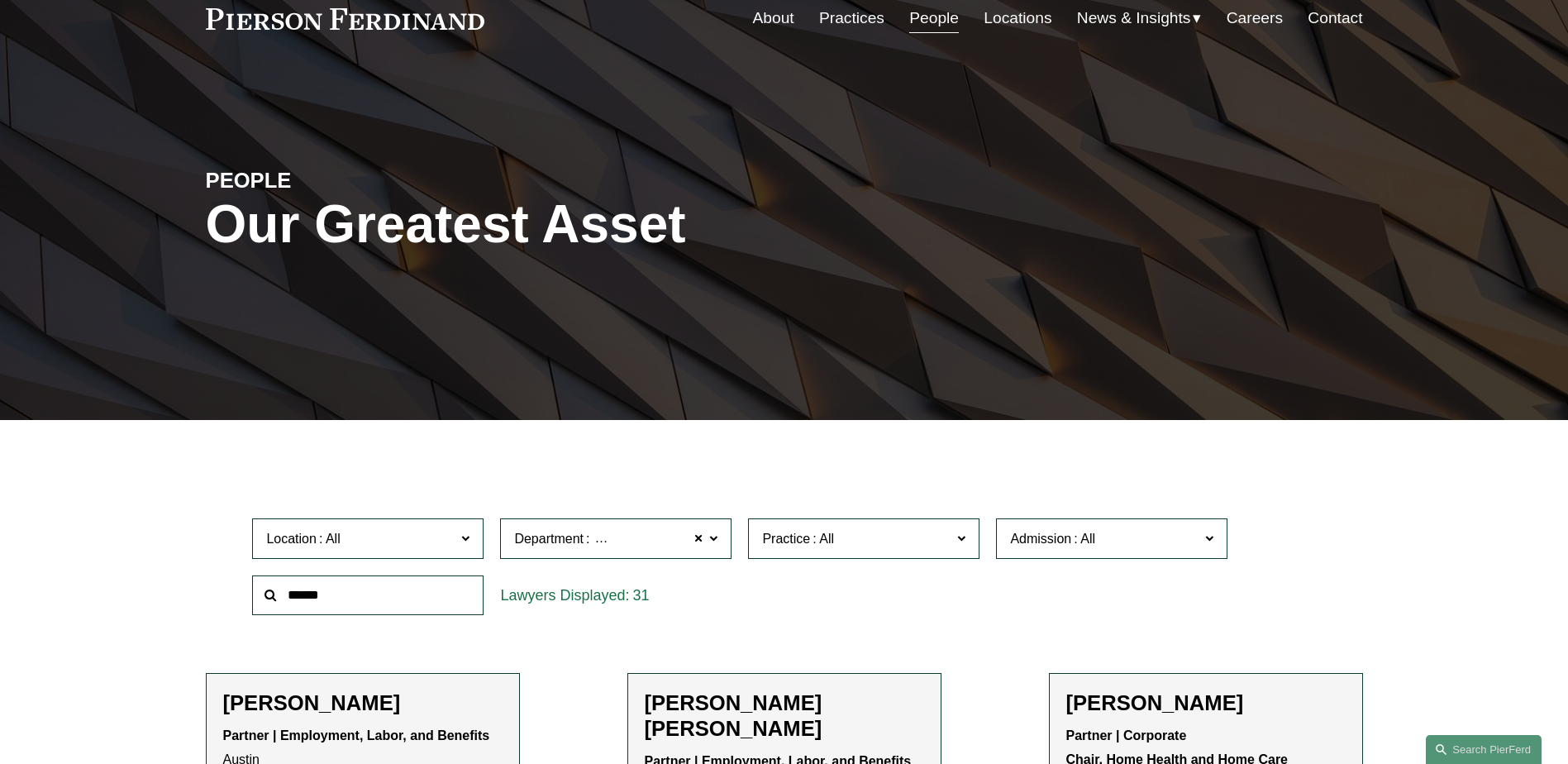
scroll to position [0, 0]
